Goal: Information Seeking & Learning: Find specific page/section

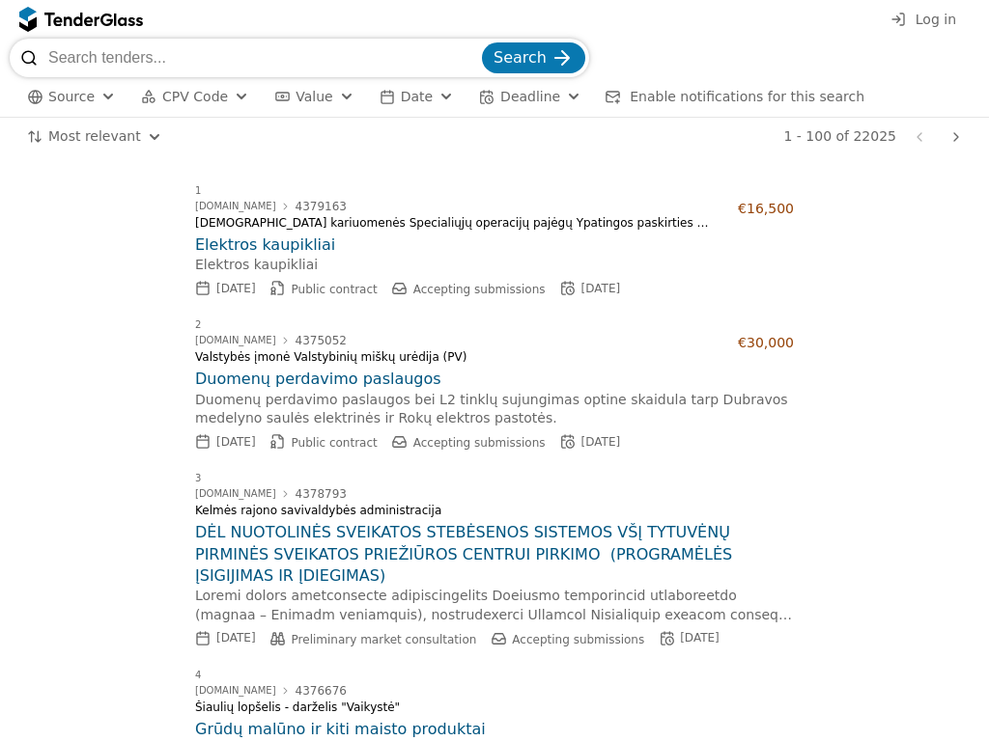
scroll to position [15498, 0]
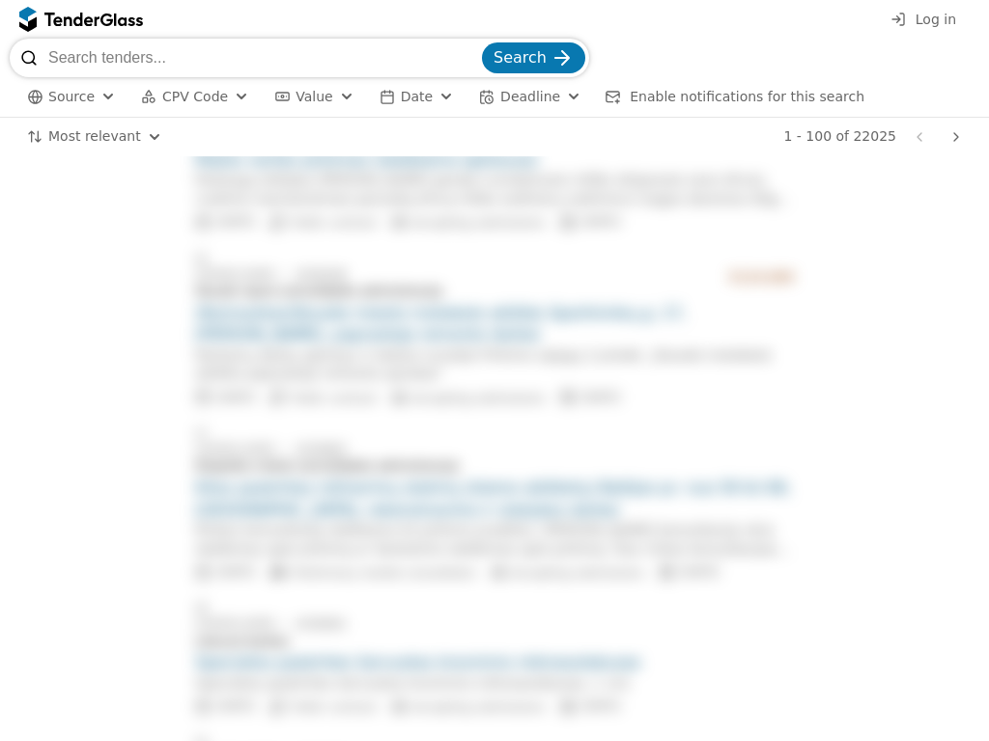
paste input "API"
type input "API"
click at [482, 42] on button "Search" at bounding box center [533, 57] width 103 height 31
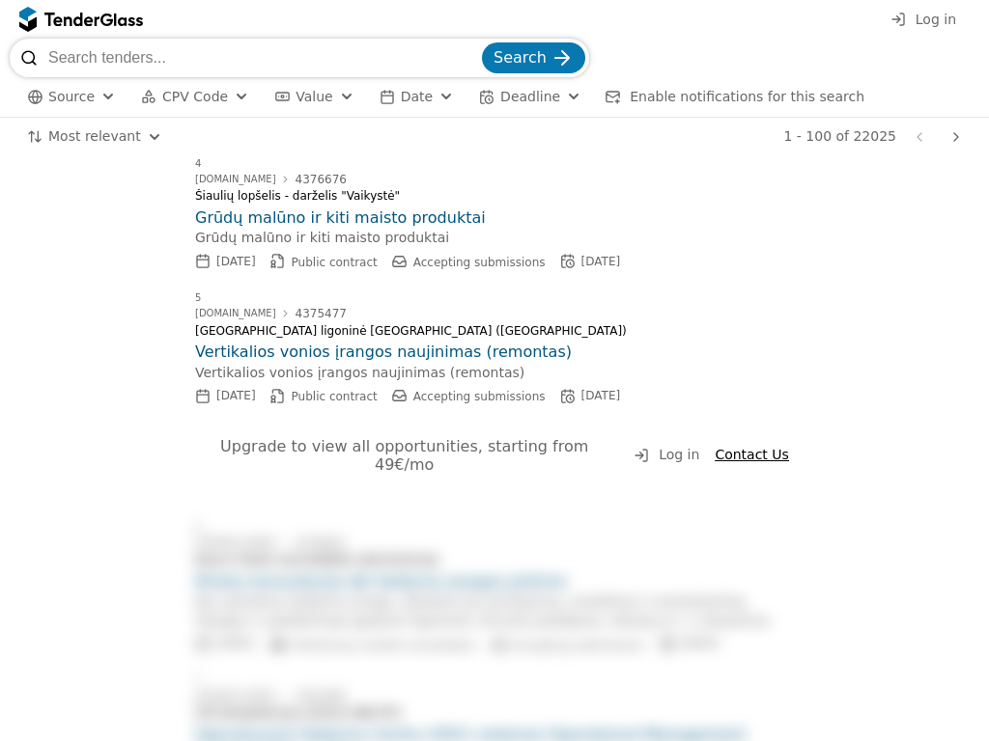
click at [742, 449] on span "Contact Us" at bounding box center [750, 454] width 73 height 15
